Goal: Book appointment/travel/reservation

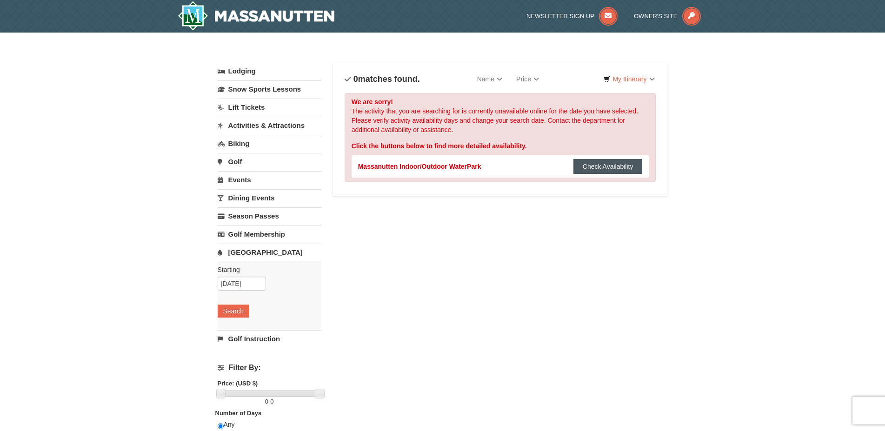
click at [608, 173] on button "Check Availability" at bounding box center [607, 166] width 69 height 15
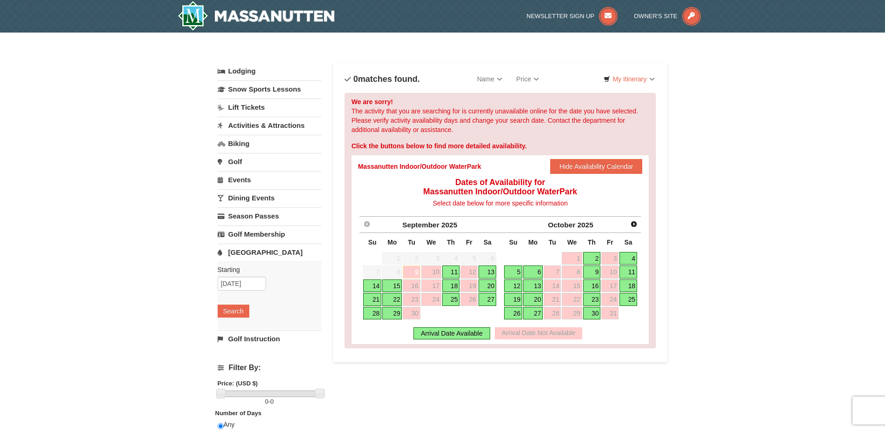
click at [533, 285] on link "13" at bounding box center [533, 285] width 20 height 13
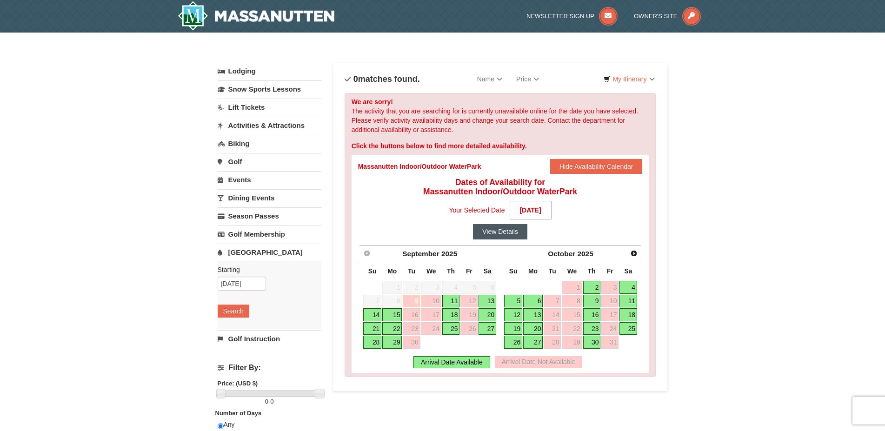
click at [507, 234] on button "View Details" at bounding box center [500, 231] width 54 height 15
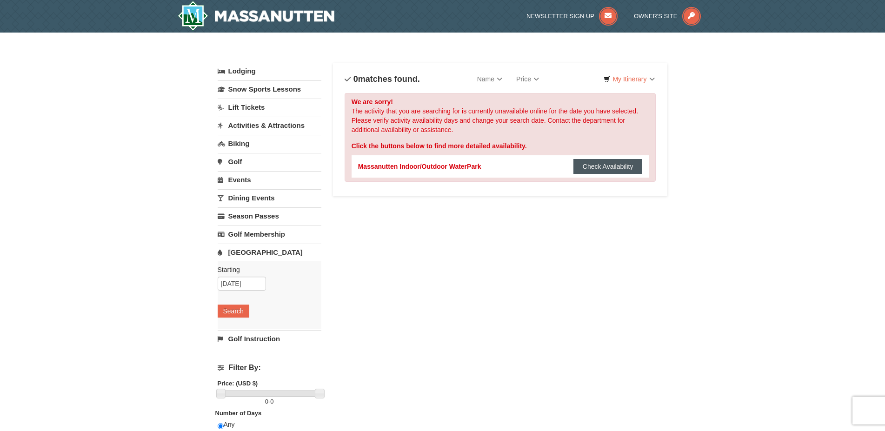
click at [587, 169] on button "Check Availability" at bounding box center [607, 166] width 69 height 15
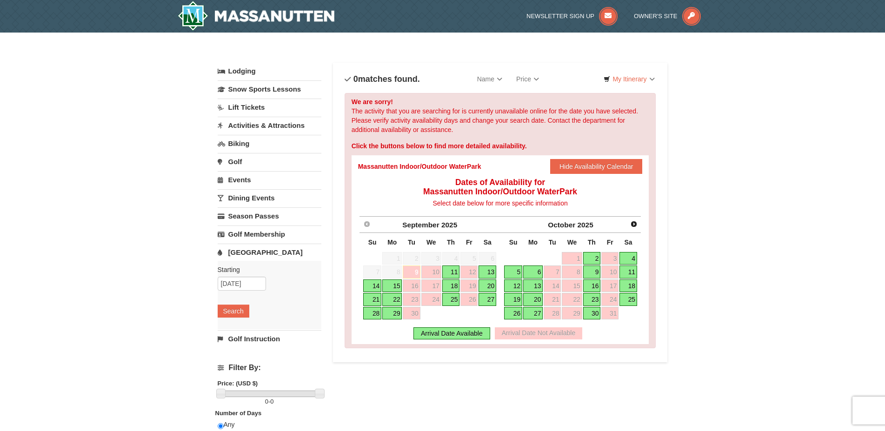
click at [414, 274] on link "9" at bounding box center [411, 272] width 17 height 13
